Goal: Find specific fact: Find specific fact

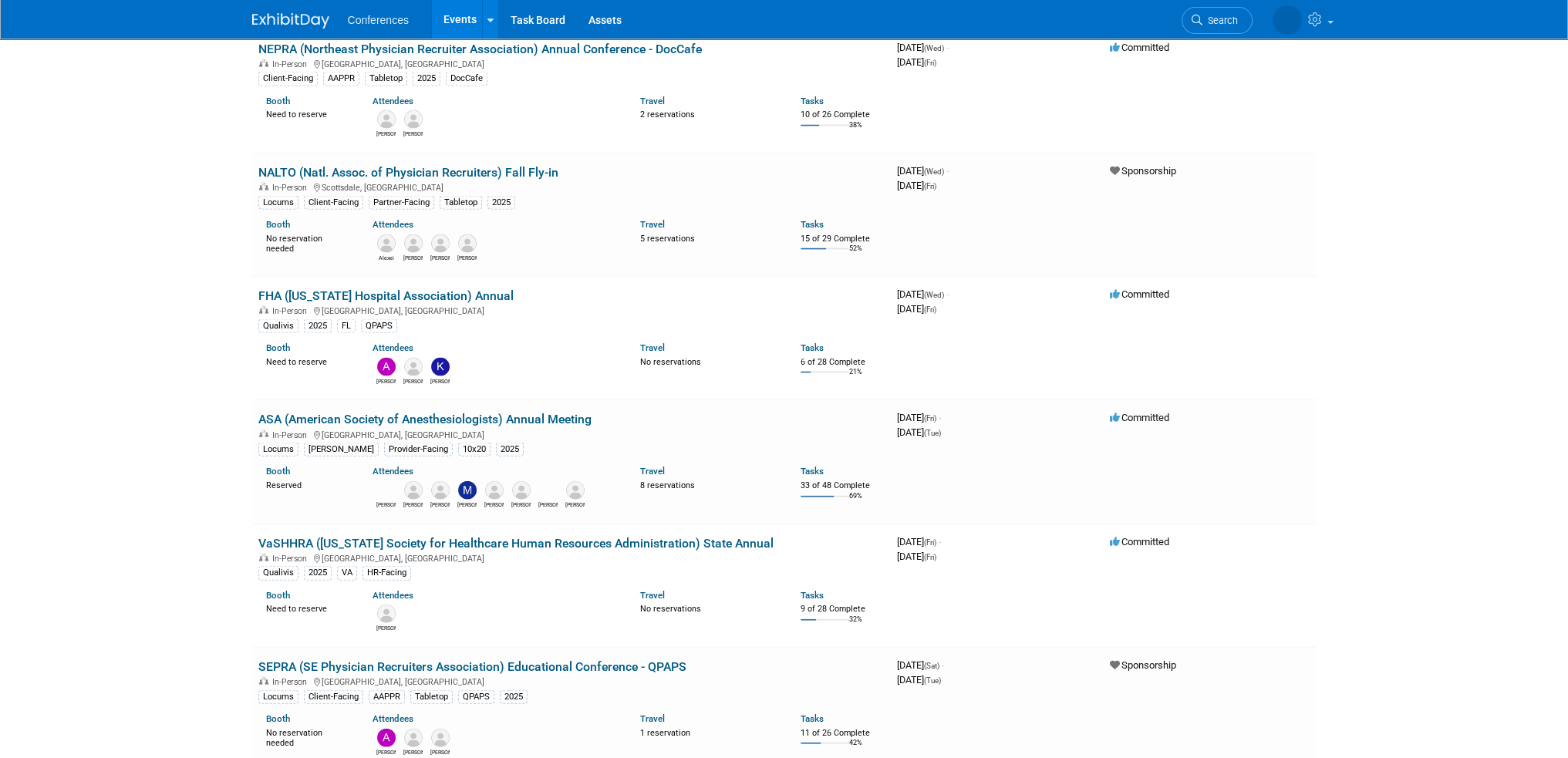
scroll to position [4475, 0]
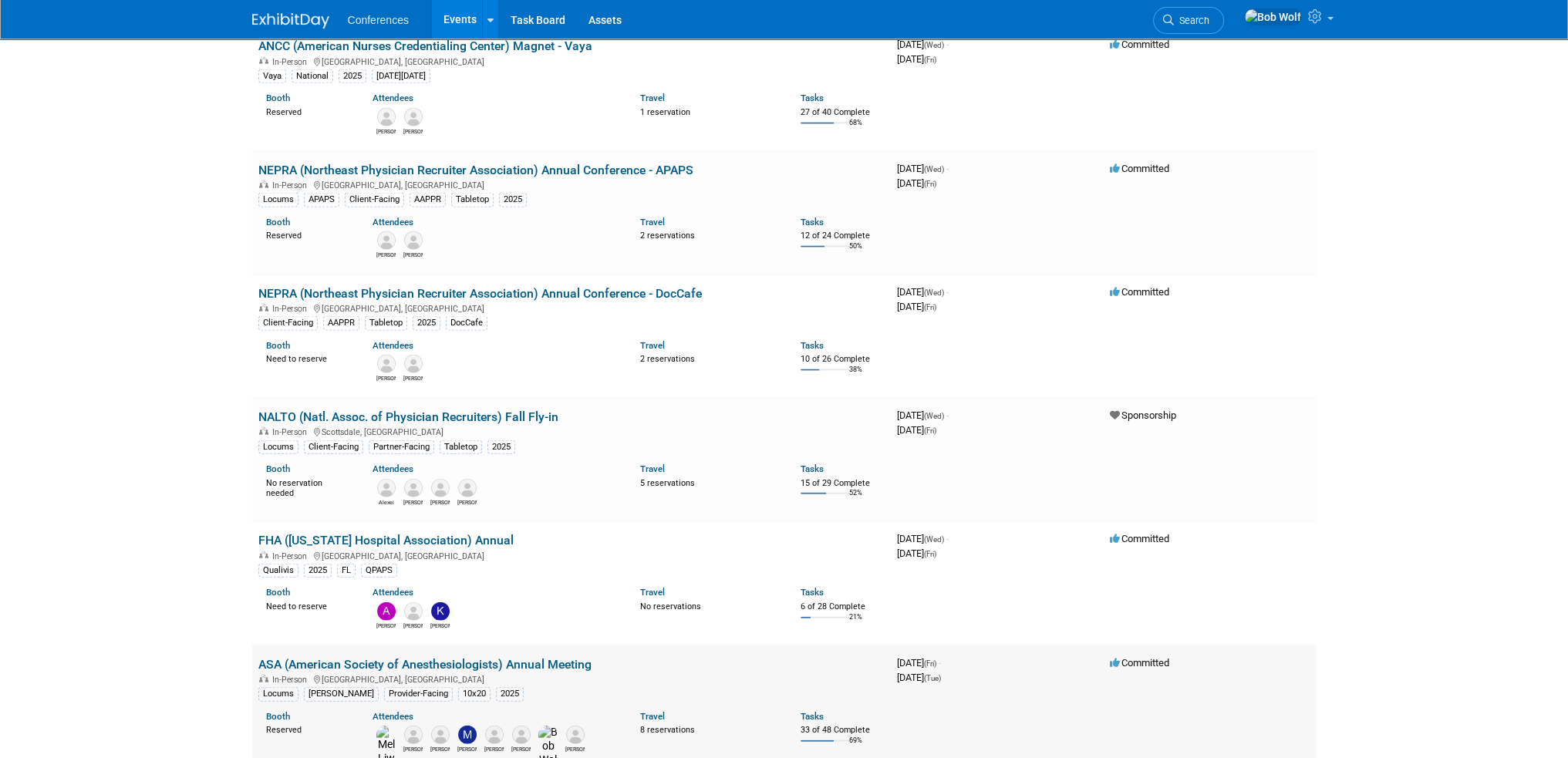
click at [427, 658] on link "ASA (American Society of Anesthesiologists) Annual Meeting" at bounding box center [425, 665] width 333 height 14
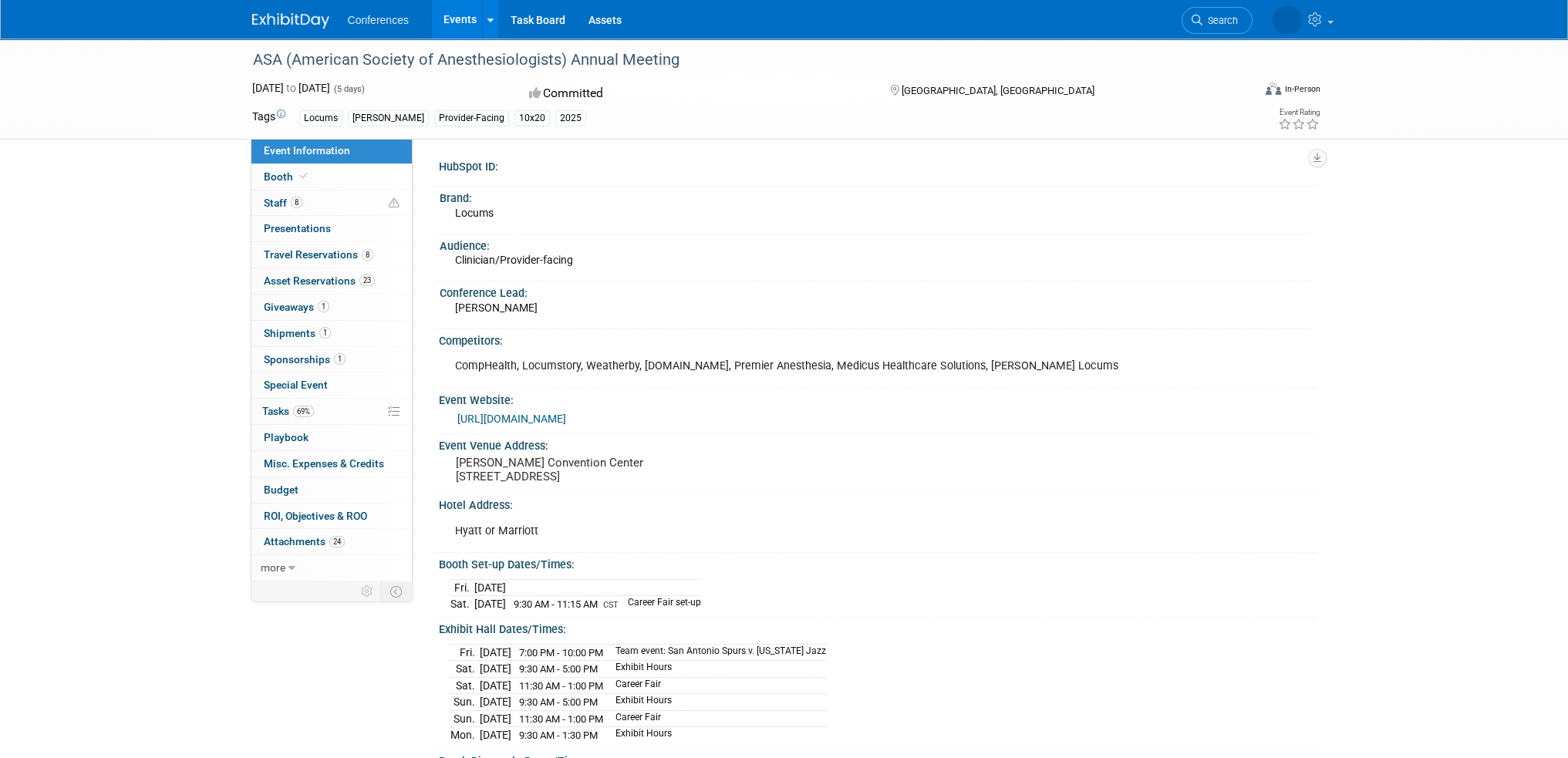
click at [475, 460] on pre "[PERSON_NAME] Convention Center [STREET_ADDRESS]" at bounding box center [622, 469] width 332 height 28
drag, startPoint x: 475, startPoint y: 460, endPoint x: 642, endPoint y: 471, distance: 167.4
click at [642, 471] on pre "[PERSON_NAME] Convention Center [STREET_ADDRESS]" at bounding box center [622, 469] width 332 height 28
copy pre "[PERSON_NAME] Convention Center [STREET_ADDRESS]"
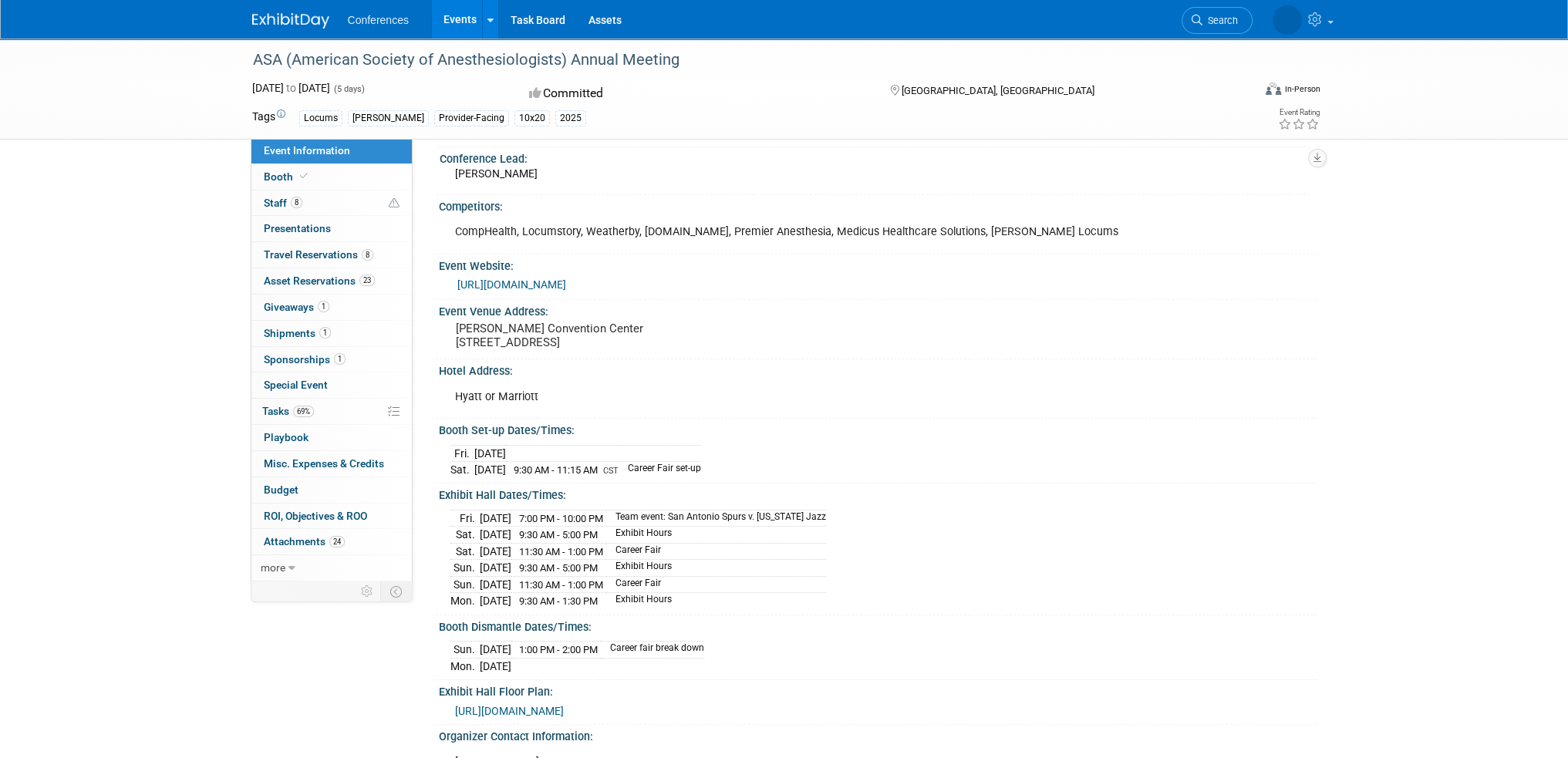
scroll to position [154, 0]
